Goal: Task Accomplishment & Management: Use online tool/utility

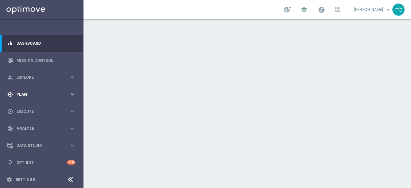
click at [73, 96] on icon "keyboard_arrow_right" at bounding box center [72, 94] width 6 height 6
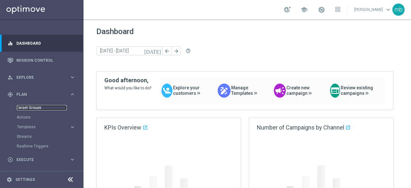
click at [34, 109] on link "Target Groups" at bounding box center [42, 107] width 50 height 5
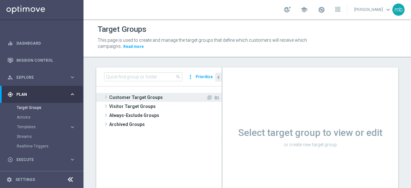
click at [104, 97] on span at bounding box center [106, 97] width 6 height 8
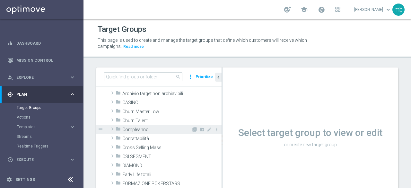
scroll to position [32, 0]
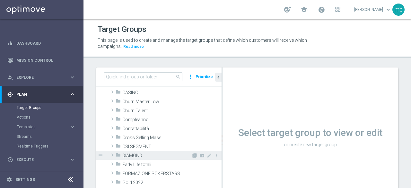
click at [113, 154] on span at bounding box center [112, 155] width 6 height 8
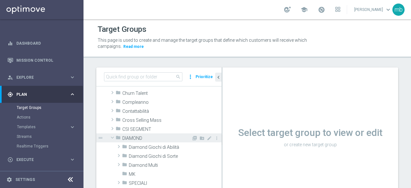
scroll to position [64, 0]
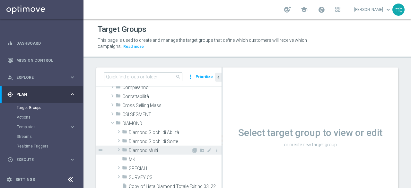
click at [116, 150] on span at bounding box center [119, 150] width 6 height 8
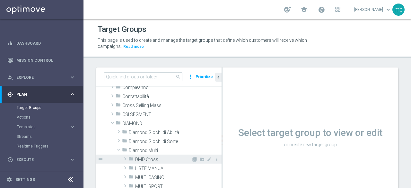
click at [140, 161] on span "DMD Cross" at bounding box center [163, 159] width 56 height 5
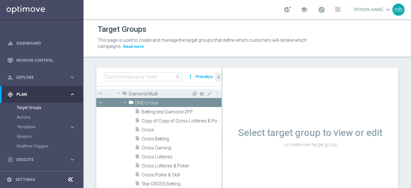
scroll to position [128, 0]
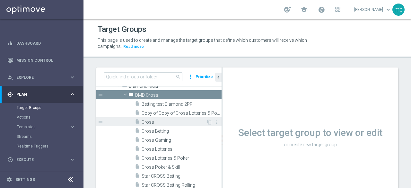
click at [148, 121] on span "Cross" at bounding box center [174, 121] width 65 height 5
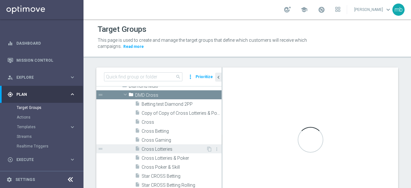
scroll to position [160, 0]
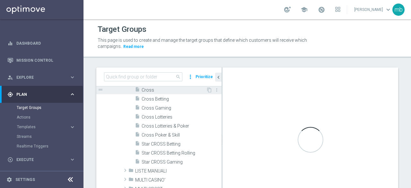
click at [149, 88] on span "Cross" at bounding box center [174, 89] width 65 height 5
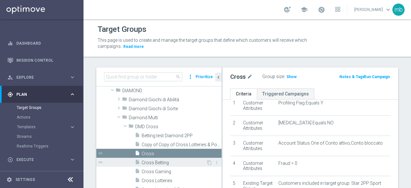
scroll to position [111, 0]
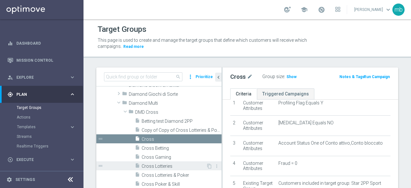
click at [159, 162] on div "insert_drive_file Cross Lotteries" at bounding box center [170, 165] width 71 height 9
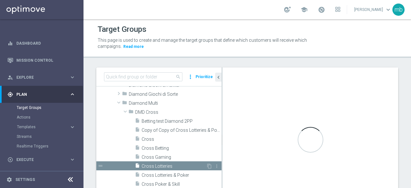
checkbox input "false"
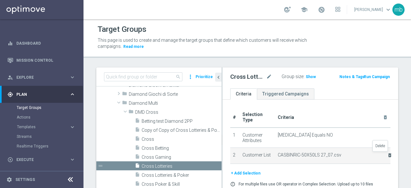
click at [387, 154] on icon "delete_forever" at bounding box center [389, 154] width 5 height 5
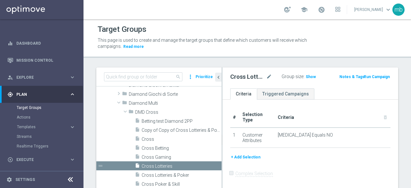
click at [250, 156] on button "+ Add Selection" at bounding box center [245, 156] width 31 height 7
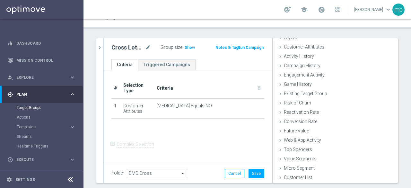
scroll to position [46, 0]
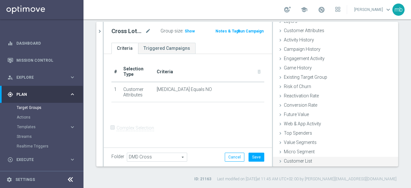
click at [292, 161] on span "Customer List" at bounding box center [298, 160] width 28 height 5
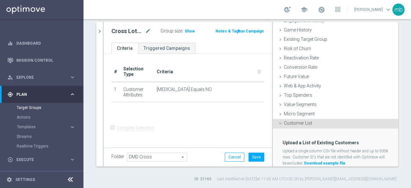
scroll to position [88, 0]
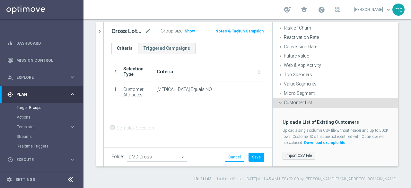
click at [290, 155] on label "Import CSV File" at bounding box center [298, 155] width 32 height 8
click at [0, 0] on input "Import CSV File" at bounding box center [0, 0] width 0 height 0
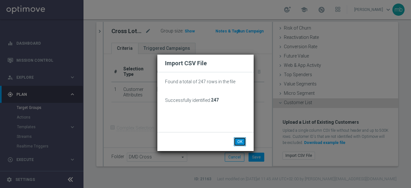
click at [239, 140] on button "OK" at bounding box center [240, 141] width 12 height 9
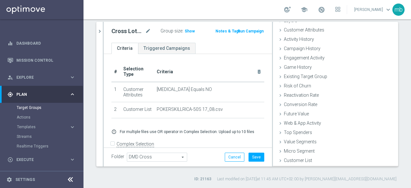
scroll to position [30, 0]
click at [250, 152] on button "Save" at bounding box center [256, 156] width 16 height 9
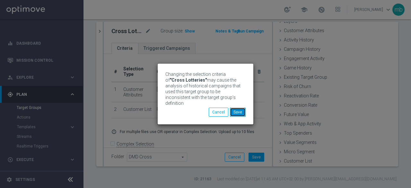
click at [239, 109] on button "Save" at bounding box center [238, 112] width 16 height 9
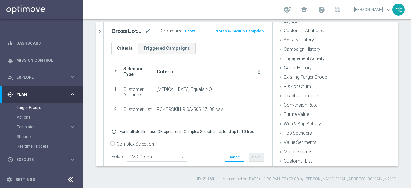
click at [251, 30] on button "Run Campaign" at bounding box center [250, 31] width 27 height 7
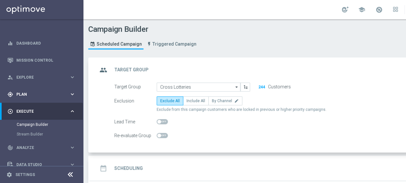
click at [69, 94] on icon "keyboard_arrow_right" at bounding box center [72, 94] width 6 height 6
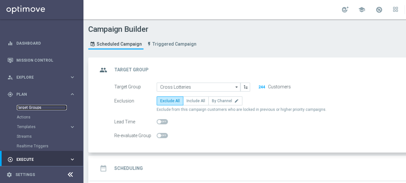
click at [33, 108] on link "Target Groups" at bounding box center [42, 107] width 50 height 5
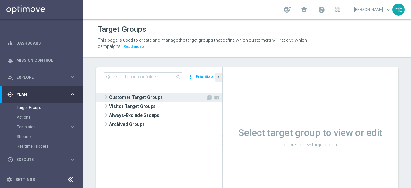
click at [105, 98] on span at bounding box center [106, 97] width 6 height 8
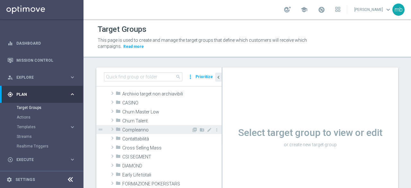
scroll to position [32, 0]
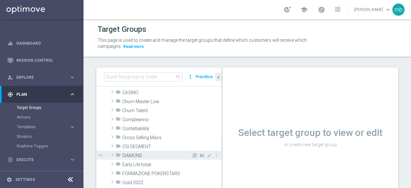
click at [111, 153] on span at bounding box center [112, 155] width 6 height 8
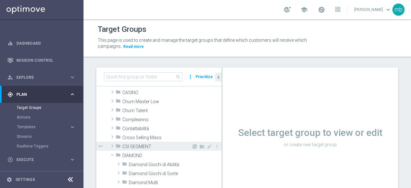
scroll to position [64, 0]
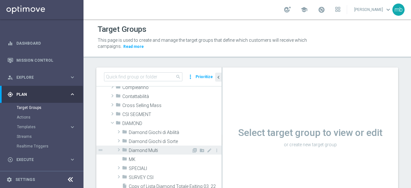
click at [117, 149] on span at bounding box center [119, 150] width 6 height 8
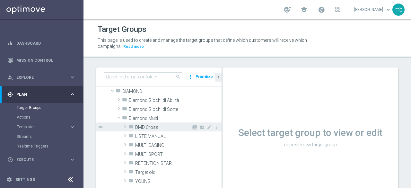
click at [124, 126] on span at bounding box center [125, 127] width 6 height 8
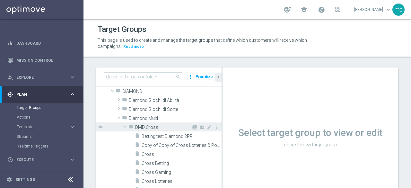
scroll to position [128, 0]
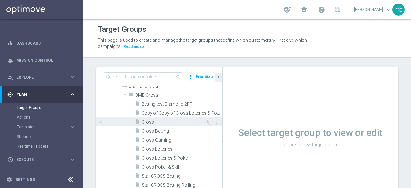
click at [143, 122] on span "Cross" at bounding box center [174, 121] width 65 height 5
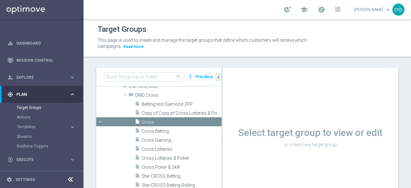
scroll to position [79, 0]
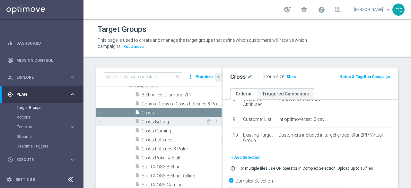
scroll to position [143, 0]
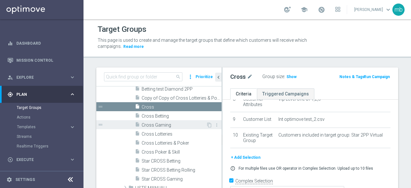
click at [161, 128] on div "insert_drive_file Cross Gaming" at bounding box center [170, 124] width 71 height 9
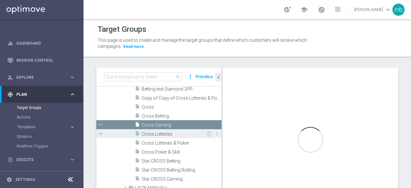
checkbox input "false"
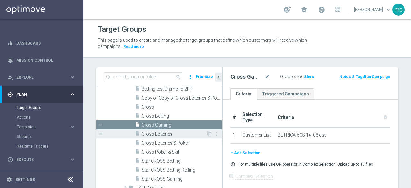
click at [162, 132] on span "Cross Lotteries" at bounding box center [174, 133] width 65 height 5
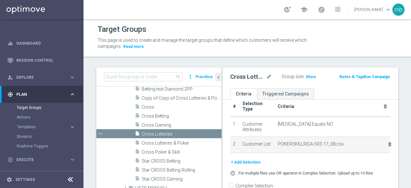
scroll to position [16, 0]
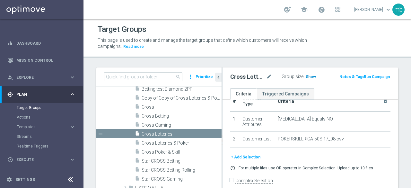
click at [306, 75] on span "Show" at bounding box center [311, 76] width 10 height 4
click at [306, 77] on span "247" at bounding box center [310, 77] width 8 height 6
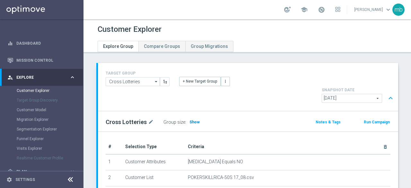
click at [192, 120] on span "Show" at bounding box center [194, 122] width 10 height 4
click at [374, 118] on button "Run Campaign" at bounding box center [376, 121] width 27 height 7
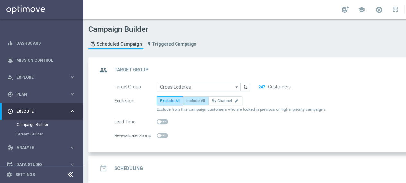
click at [192, 100] on span "Include All" at bounding box center [195, 101] width 19 height 4
click at [191, 100] on input "Include All" at bounding box center [188, 102] width 4 height 4
radio input "true"
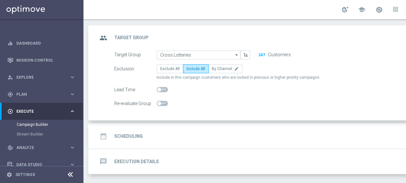
click at [134, 136] on h2 "Scheduling" at bounding box center [128, 136] width 29 height 6
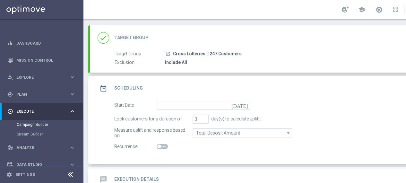
click at [245, 103] on icon "[DATE]" at bounding box center [240, 104] width 19 height 7
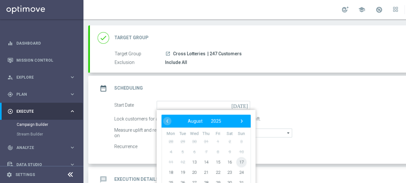
click at [241, 160] on span "17" at bounding box center [241, 162] width 10 height 10
type input "[DATE]"
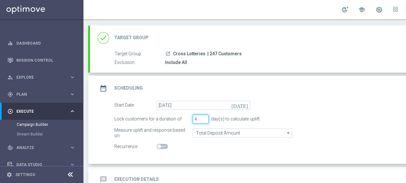
click at [204, 116] on input "4" at bounding box center [201, 119] width 16 height 9
click at [204, 116] on input "5" at bounding box center [201, 119] width 16 height 9
click at [204, 116] on input "6" at bounding box center [201, 119] width 16 height 9
click at [204, 116] on input "7" at bounding box center [201, 119] width 16 height 9
type input "8"
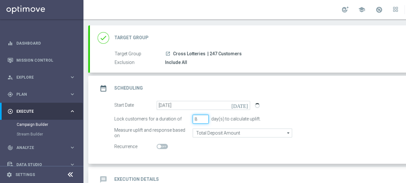
click at [204, 116] on input "8" at bounding box center [201, 119] width 16 height 9
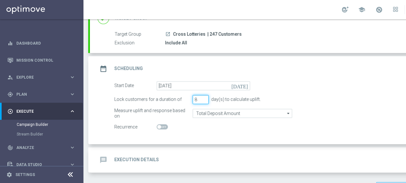
scroll to position [70, 0]
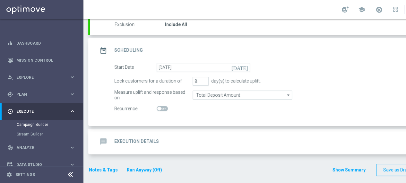
click at [147, 140] on h2 "Execution Details" at bounding box center [136, 141] width 45 height 6
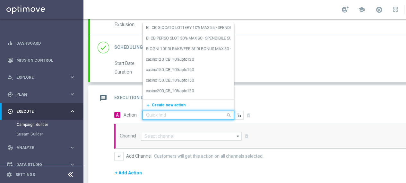
click at [211, 114] on input "text" at bounding box center [182, 115] width 72 height 5
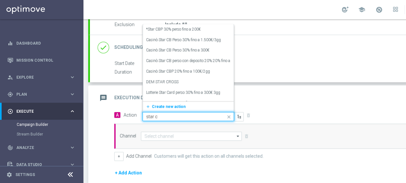
type input "star cr"
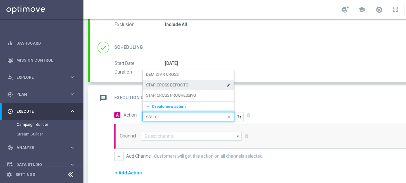
click at [169, 84] on label "STAR CROSS DEPOSITO" at bounding box center [167, 84] width 42 height 5
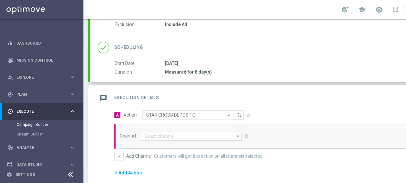
click at [236, 134] on icon "arrow_drop_down" at bounding box center [238, 136] width 6 height 8
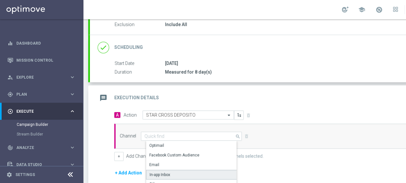
click at [179, 172] on div "In-app Inbox" at bounding box center [194, 175] width 96 height 10
type input "In-app Inbox"
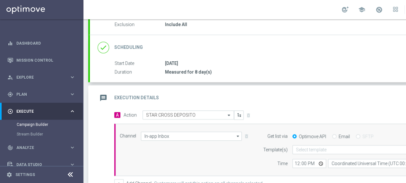
scroll to position [0, 67]
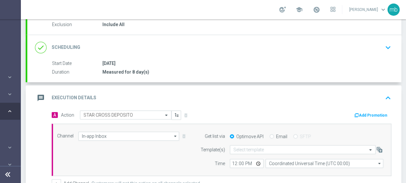
click at [363, 115] on button "Add Promotion" at bounding box center [372, 115] width 36 height 7
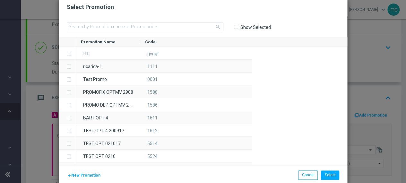
scroll to position [0, 63]
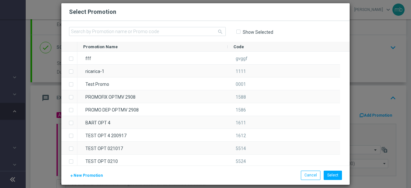
click at [83, 176] on span "New Promotion" at bounding box center [88, 175] width 29 height 4
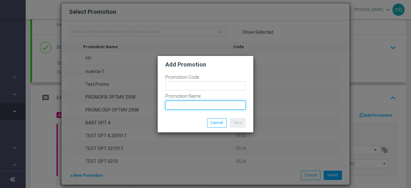
click at [172, 106] on input "text" at bounding box center [205, 104] width 80 height 9
paste input "POKERSKILLRICA-50S"
type input "POKERSKILLRICA-50S"
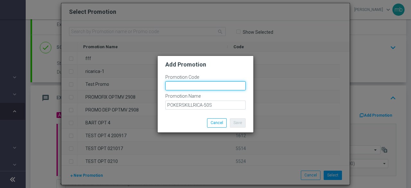
click at [174, 87] on input "text" at bounding box center [205, 85] width 80 height 9
paste input "332498"
type input "332498"
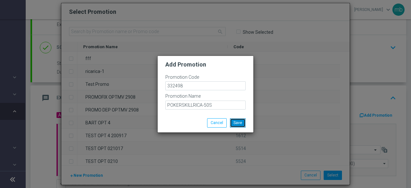
drag, startPoint x: 241, startPoint y: 121, endPoint x: 249, endPoint y: 126, distance: 10.0
click at [241, 122] on button "Save" at bounding box center [238, 122] width 16 height 9
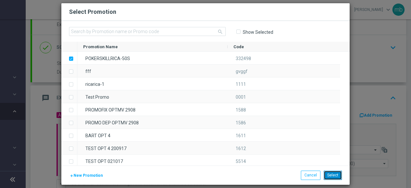
click at [330, 175] on button "Select" at bounding box center [333, 174] width 18 height 9
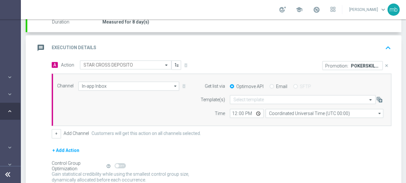
scroll to position [134, 0]
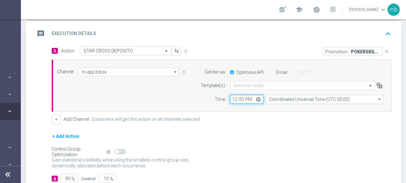
click at [257, 99] on input "12:00" at bounding box center [247, 99] width 34 height 9
type input "08:00"
click at [204, 138] on div "+ Add Action" at bounding box center [222, 140] width 340 height 16
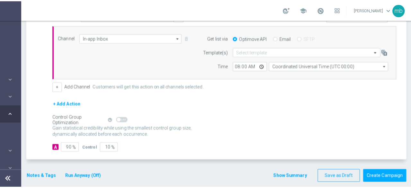
scroll to position [170, 0]
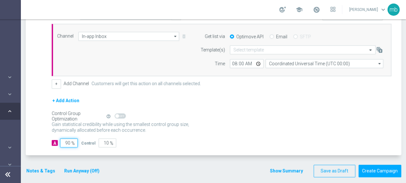
drag, startPoint x: 70, startPoint y: 142, endPoint x: 64, endPoint y: 142, distance: 5.8
click at [64, 142] on input "90" at bounding box center [69, 142] width 18 height 9
type input "1"
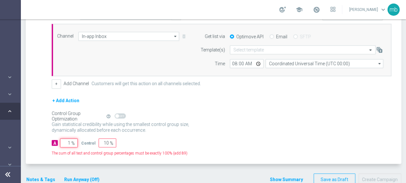
type input "99"
type input "10"
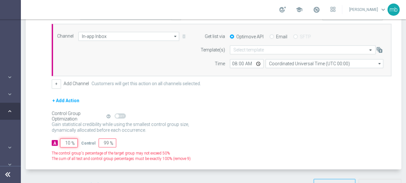
type input "90"
type input "100"
type input "0"
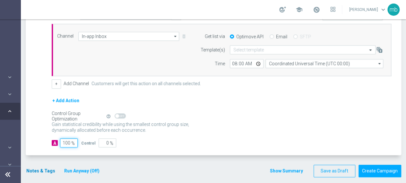
type input "100"
click at [42, 169] on button "Notes & Tags" at bounding box center [41, 171] width 30 height 8
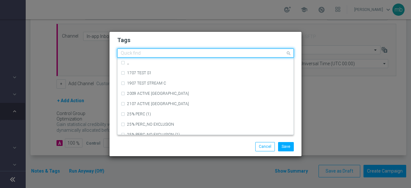
click at [146, 54] on input "text" at bounding box center [203, 53] width 165 height 5
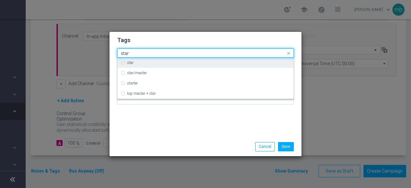
click at [128, 65] on label "star" at bounding box center [130, 63] width 6 height 4
type input "star"
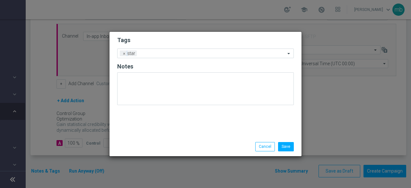
click at [148, 120] on div "Tags Add a new tag × star Notes" at bounding box center [205, 84] width 192 height 105
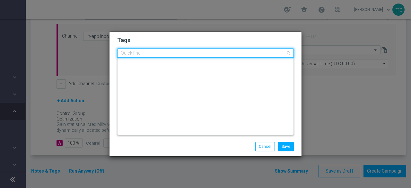
scroll to position [0, 0]
click at [167, 53] on input "text" at bounding box center [203, 53] width 165 height 5
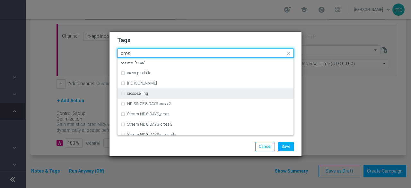
click at [151, 93] on div "cross-selling" at bounding box center [208, 93] width 163 height 4
type input "cros"
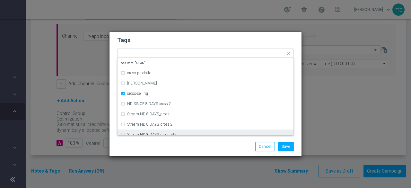
click at [153, 144] on div "Save Cancel" at bounding box center [205, 146] width 186 height 9
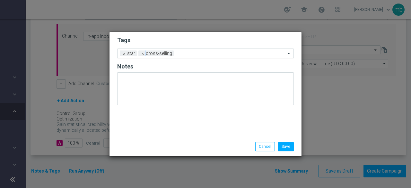
click at [190, 55] on input "text" at bounding box center [230, 53] width 109 height 5
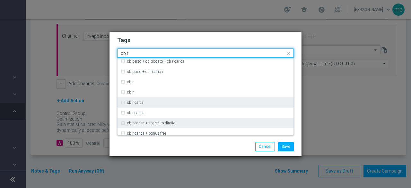
scroll to position [32, 0]
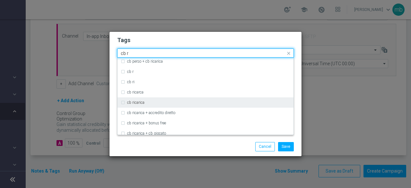
click at [139, 104] on label "cb ricarica" at bounding box center [135, 102] width 17 height 4
type input "cb r"
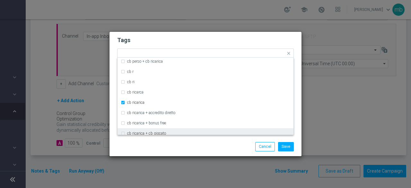
click at [146, 148] on div "Save Cancel" at bounding box center [205, 146] width 186 height 9
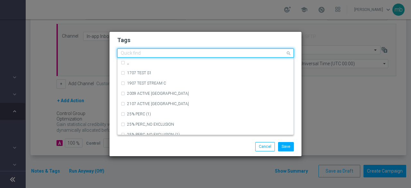
click at [213, 53] on input "text" at bounding box center [203, 53] width 165 height 5
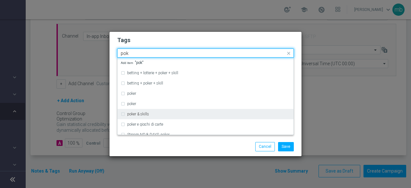
click at [165, 113] on div "poker & skills" at bounding box center [208, 114] width 163 height 4
type input "pok"
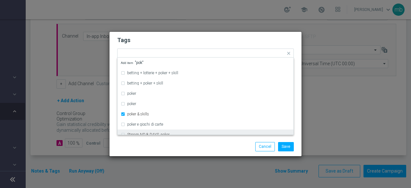
click at [173, 144] on div "Save Cancel" at bounding box center [205, 146] width 186 height 9
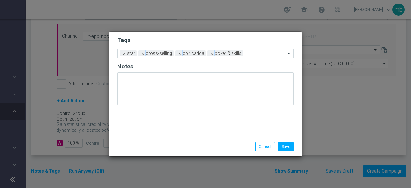
click at [270, 52] on input "text" at bounding box center [266, 53] width 40 height 5
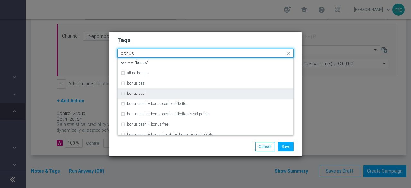
click at [170, 92] on div "bonus cash" at bounding box center [208, 93] width 163 height 4
type input "bonus"
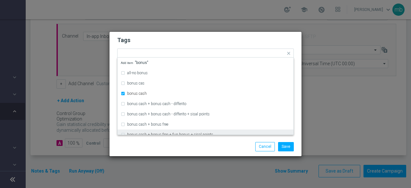
click at [185, 154] on div "Save Cancel" at bounding box center [205, 146] width 192 height 19
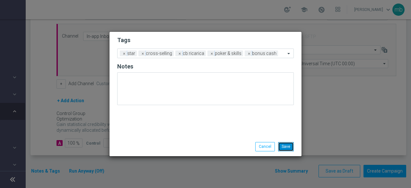
click at [291, 148] on button "Save" at bounding box center [286, 146] width 16 height 9
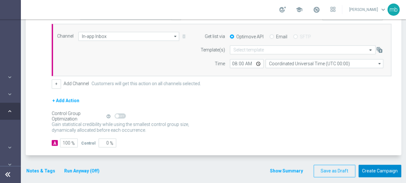
click at [386, 169] on button "Create Campaign" at bounding box center [380, 171] width 43 height 13
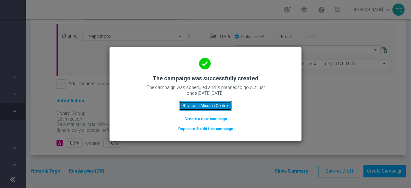
click at [219, 108] on button "Review in Mission Control" at bounding box center [205, 105] width 53 height 9
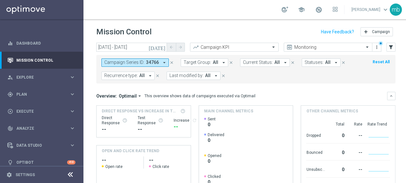
click at [148, 77] on icon "arrow_drop_down" at bounding box center [150, 76] width 6 height 6
click at [187, 88] on mini-dashboard "Overview: Optimail arrow_drop_down This overview shows data of campaigns execut…" at bounding box center [245, 142] width 299 height 118
click at [164, 63] on icon "arrow_drop_down" at bounding box center [164, 63] width 6 height 6
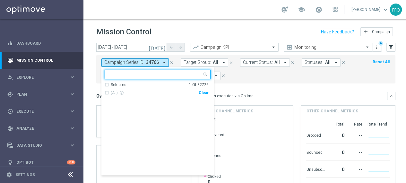
scroll to position [336055, 0]
click at [257, 86] on mini-dashboard "Overview: Optimail arrow_drop_down This overview shows data of campaigns execut…" at bounding box center [245, 142] width 299 height 118
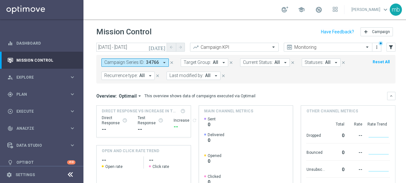
click at [214, 75] on icon "arrow_drop_down" at bounding box center [216, 76] width 6 height 6
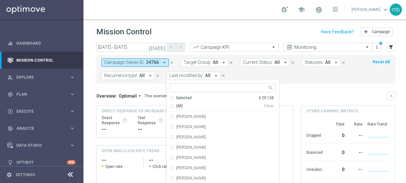
click at [301, 82] on div "Campaign Series ID: 34766 arrow_drop_down close Target Group: All arrow_drop_do…" at bounding box center [245, 69] width 299 height 29
